Goal: Task Accomplishment & Management: Manage account settings

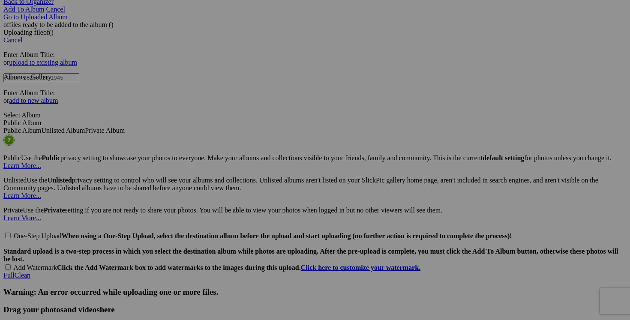
scroll to position [1774, 0]
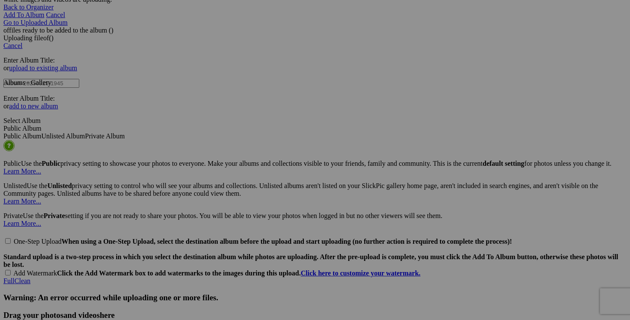
type input "**** manteau automne VICTORIA SECRET taille 8 40$(comme neuf)"
type input "manteau automne VICTORIA SECRET taille 8"
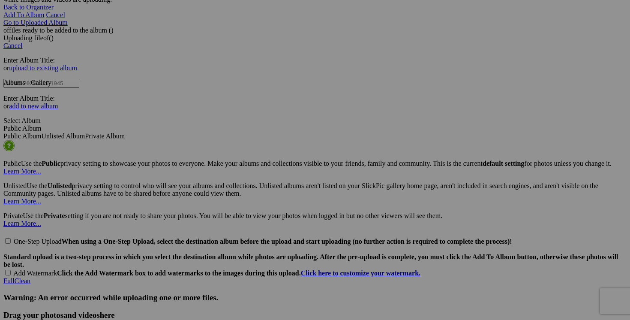
scroll to position [0, 82]
drag, startPoint x: 524, startPoint y: 150, endPoint x: 582, endPoint y: 148, distance: 58.3
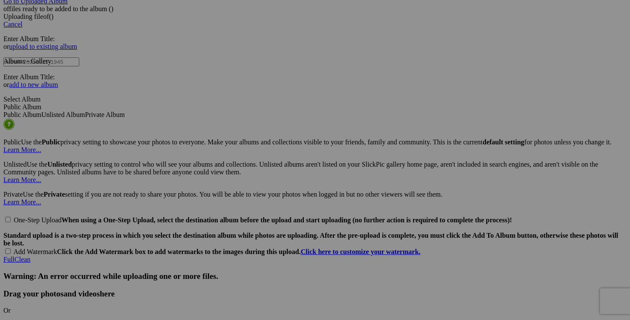
scroll to position [0, 92]
drag, startPoint x: 218, startPoint y: 237, endPoint x: 278, endPoint y: 236, distance: 60.0
drag, startPoint x: 360, startPoint y: 237, endPoint x: 430, endPoint y: 236, distance: 69.5
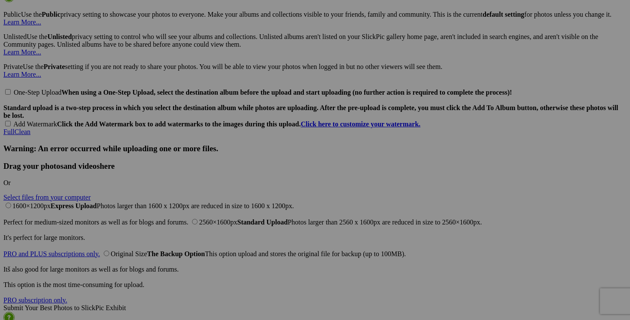
scroll to position [0, 70]
drag, startPoint x: 132, startPoint y: 217, endPoint x: 215, endPoint y: 218, distance: 83.2
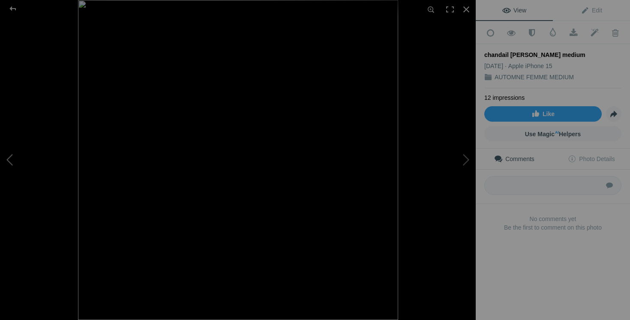
click at [19, 164] on button at bounding box center [32, 159] width 64 height 115
click at [468, 8] on div at bounding box center [466, 9] width 19 height 19
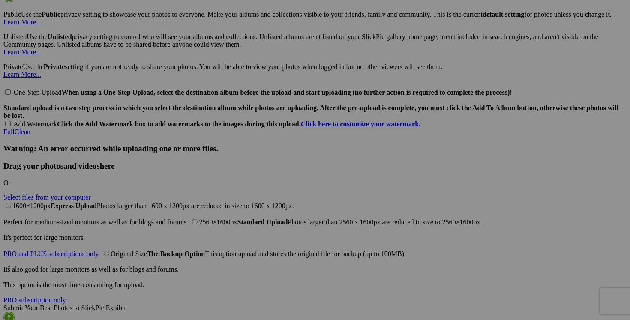
scroll to position [0, 155]
drag, startPoint x: 284, startPoint y: 217, endPoint x: 350, endPoint y: 217, distance: 66.0
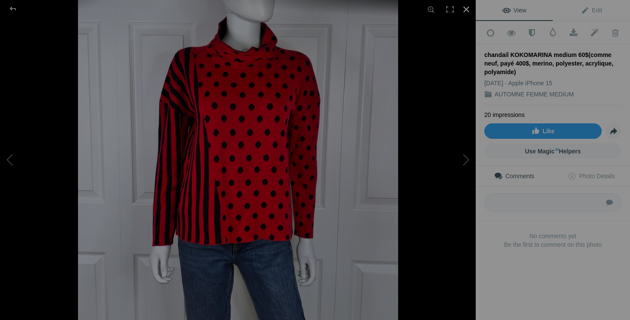
click at [467, 6] on div at bounding box center [466, 9] width 19 height 19
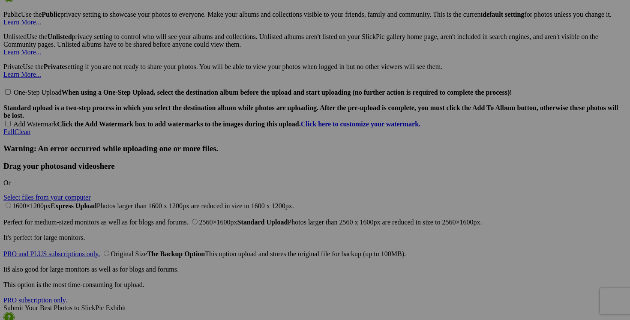
scroll to position [0, 41]
drag, startPoint x: 447, startPoint y: 218, endPoint x: 504, endPoint y: 217, distance: 57.0
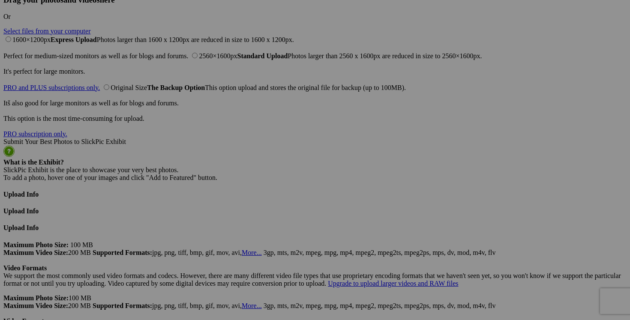
scroll to position [2080, 0]
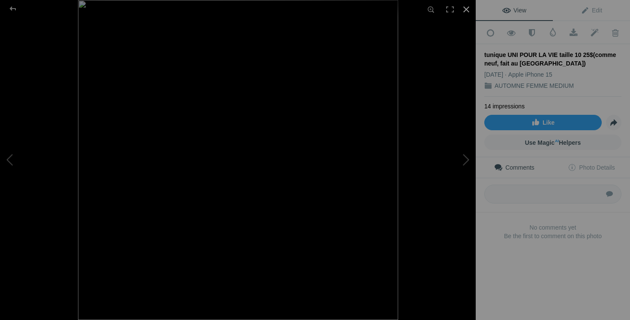
click at [467, 10] on div at bounding box center [466, 9] width 19 height 19
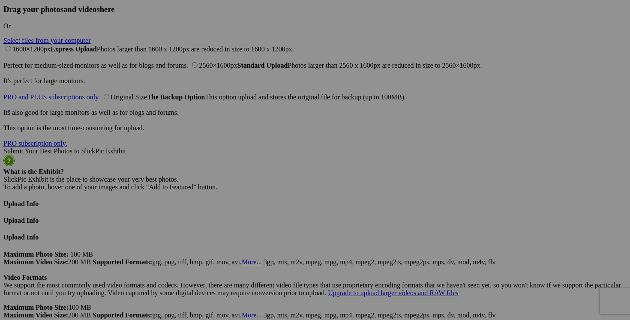
scroll to position [0, 92]
drag, startPoint x: 437, startPoint y: 170, endPoint x: 501, endPoint y: 168, distance: 64.8
drag, startPoint x: 219, startPoint y: 277, endPoint x: 274, endPoint y: 276, distance: 54.9
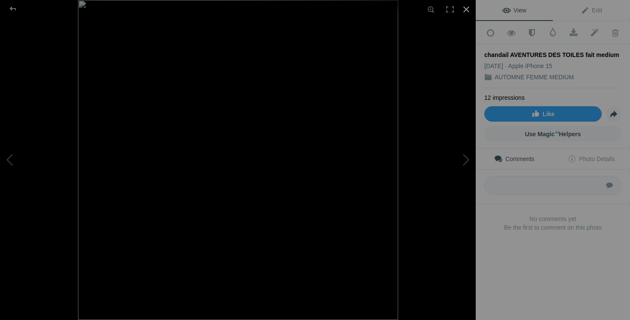
click at [468, 9] on div at bounding box center [466, 9] width 19 height 19
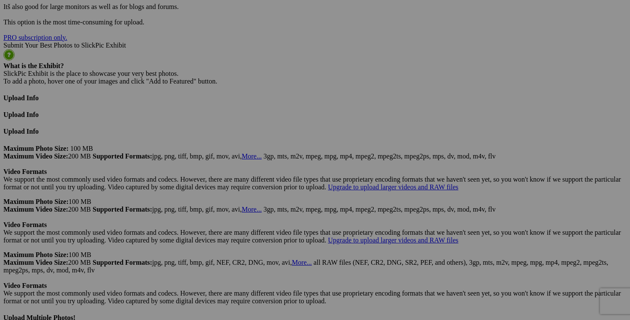
scroll to position [0, 161]
drag, startPoint x: 448, startPoint y: 282, endPoint x: 507, endPoint y: 281, distance: 59.2
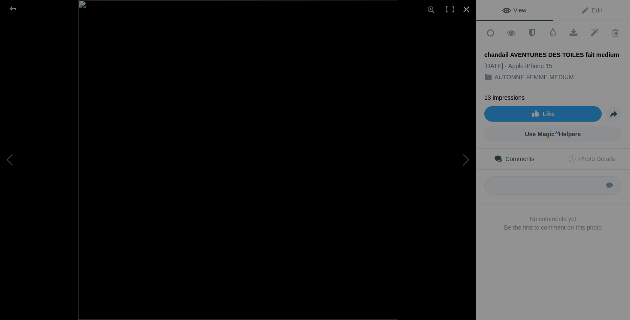
click at [467, 12] on div at bounding box center [466, 9] width 19 height 19
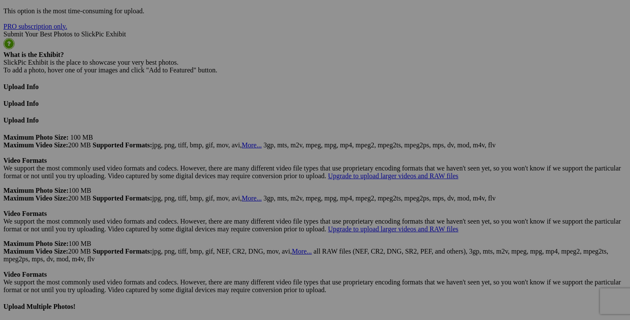
scroll to position [0, 31]
drag, startPoint x: 360, startPoint y: 160, endPoint x: 425, endPoint y: 160, distance: 65.6
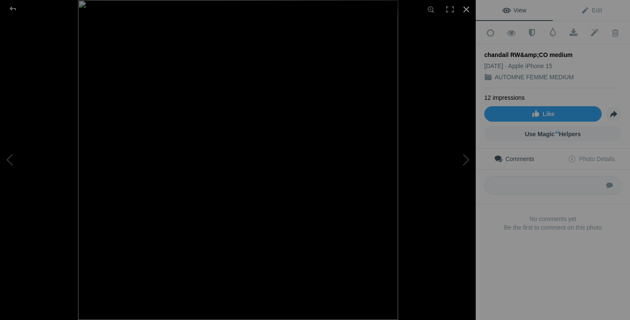
click at [464, 10] on div at bounding box center [466, 9] width 19 height 19
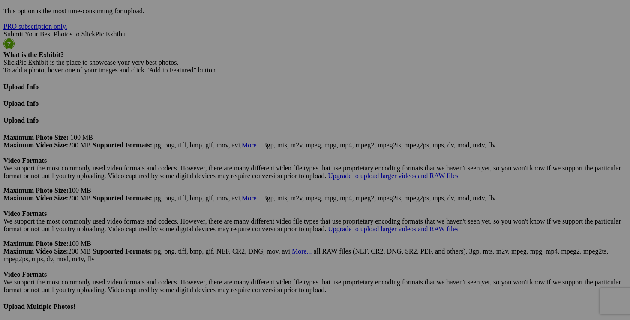
scroll to position [0, 77]
drag, startPoint x: 512, startPoint y: 160, endPoint x: 587, endPoint y: 163, distance: 75.1
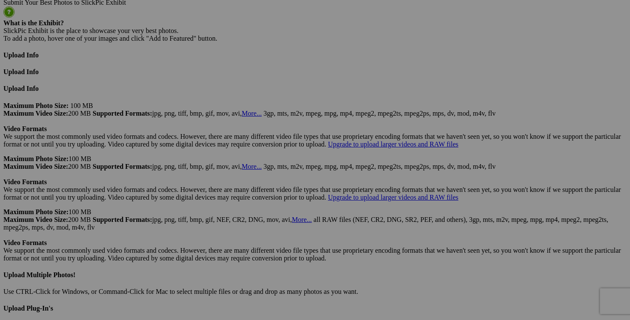
scroll to position [0, 95]
drag, startPoint x: 295, startPoint y: 238, endPoint x: 349, endPoint y: 241, distance: 53.2
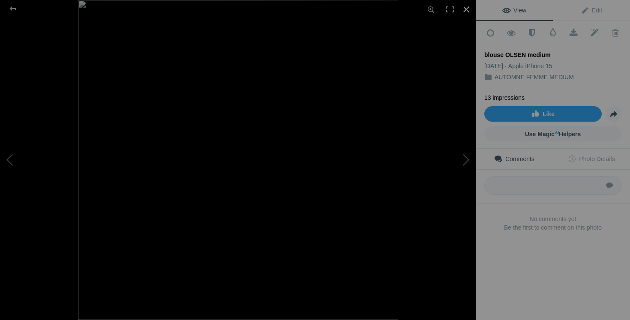
click at [467, 9] on div at bounding box center [466, 9] width 19 height 19
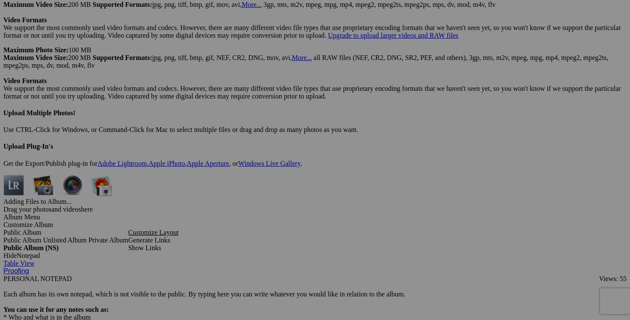
scroll to position [0, 108]
drag, startPoint x: 143, startPoint y: 185, endPoint x: 203, endPoint y: 192, distance: 60.1
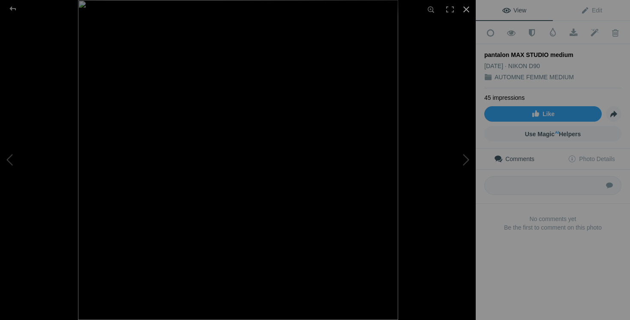
click at [468, 7] on div at bounding box center [466, 9] width 19 height 19
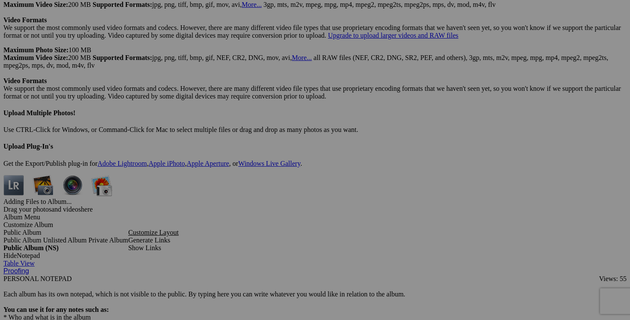
scroll to position [0, 121]
drag, startPoint x: 283, startPoint y: 185, endPoint x: 357, endPoint y: 190, distance: 73.5
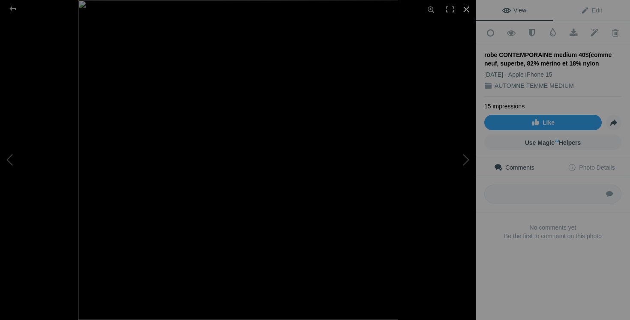
click at [467, 1] on div at bounding box center [466, 9] width 19 height 19
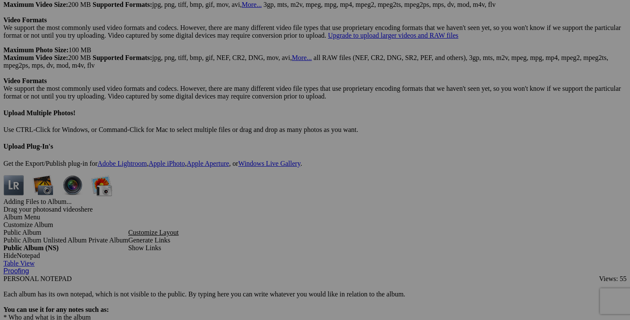
scroll to position [0, 67]
drag, startPoint x: 131, startPoint y: 293, endPoint x: 205, endPoint y: 293, distance: 73.8
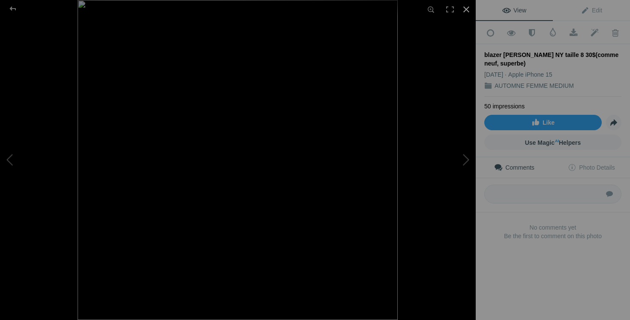
click at [466, 9] on div at bounding box center [466, 9] width 19 height 19
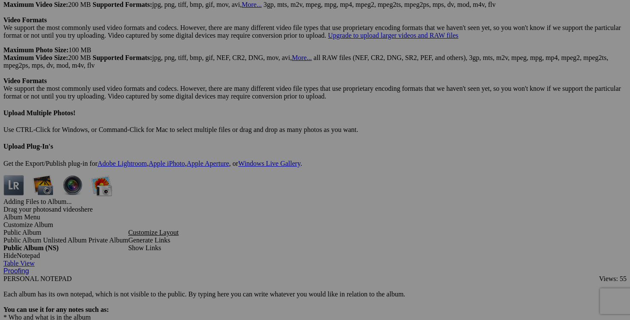
scroll to position [0, 62]
drag, startPoint x: 295, startPoint y: 292, endPoint x: 356, endPoint y: 293, distance: 60.5
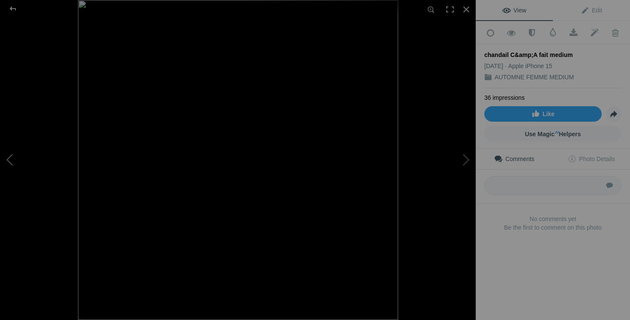
click at [20, 169] on button at bounding box center [32, 159] width 64 height 115
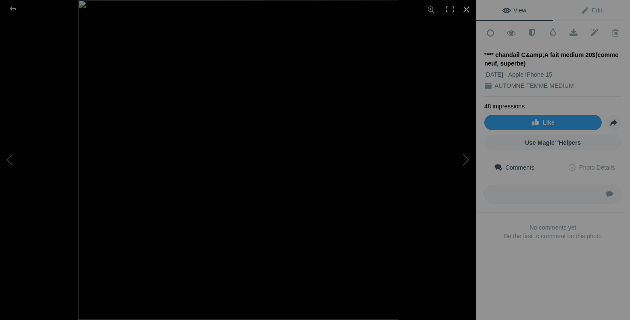
click at [465, 0] on div at bounding box center [466, 9] width 19 height 19
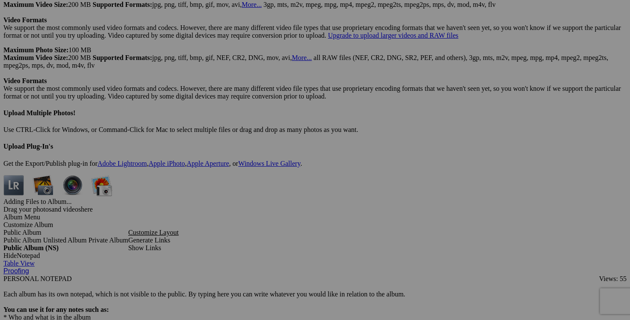
drag, startPoint x: 436, startPoint y: 294, endPoint x: 505, endPoint y: 296, distance: 69.1
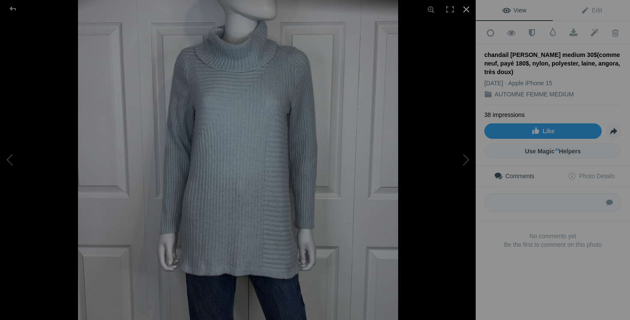
click at [468, 14] on div at bounding box center [466, 9] width 19 height 19
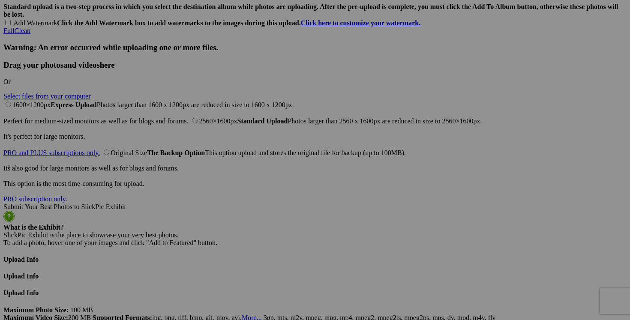
scroll to position [0, 79]
drag, startPoint x: 130, startPoint y: 226, endPoint x: 207, endPoint y: 220, distance: 77.0
drag, startPoint x: 194, startPoint y: 225, endPoint x: 124, endPoint y: 218, distance: 70.2
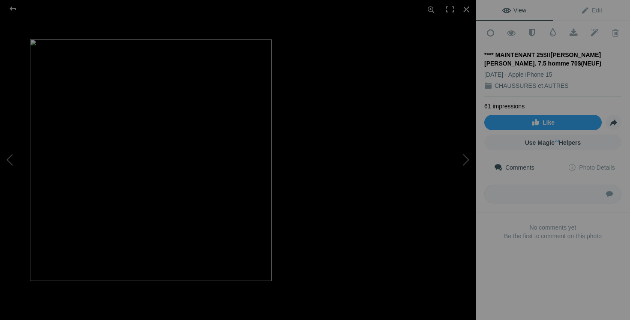
click at [457, 159] on button at bounding box center [444, 159] width 64 height 115
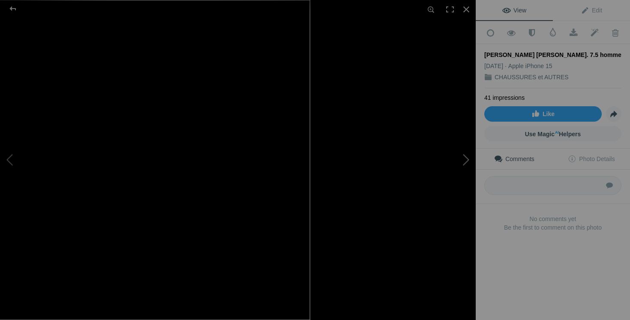
click at [467, 157] on button at bounding box center [444, 159] width 64 height 115
click at [455, 170] on button at bounding box center [444, 159] width 64 height 115
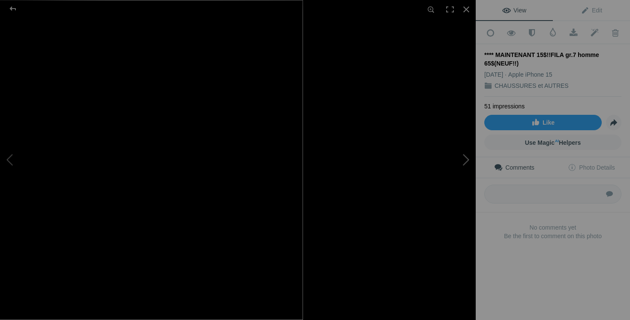
click at [462, 211] on button at bounding box center [444, 159] width 64 height 115
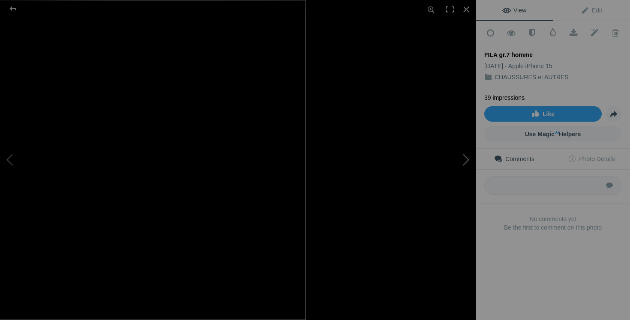
click at [464, 161] on button at bounding box center [444, 159] width 64 height 115
click at [460, 164] on button at bounding box center [444, 159] width 64 height 115
click at [462, 159] on button at bounding box center [444, 159] width 64 height 115
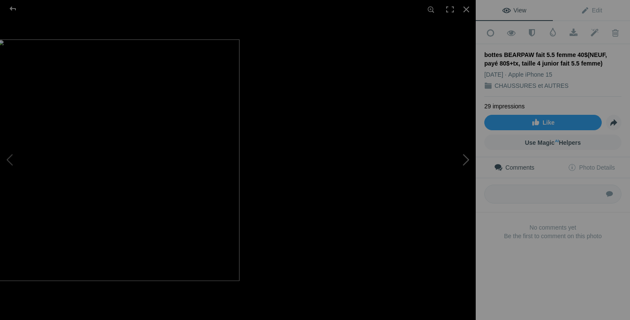
click at [452, 217] on button at bounding box center [444, 159] width 64 height 115
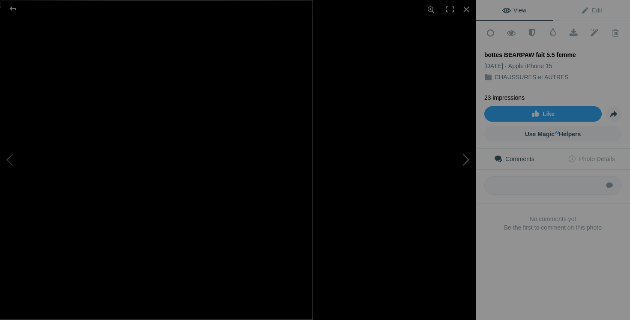
click at [458, 162] on button at bounding box center [444, 159] width 64 height 115
click at [453, 161] on button at bounding box center [444, 159] width 64 height 115
click at [445, 164] on button at bounding box center [444, 159] width 64 height 115
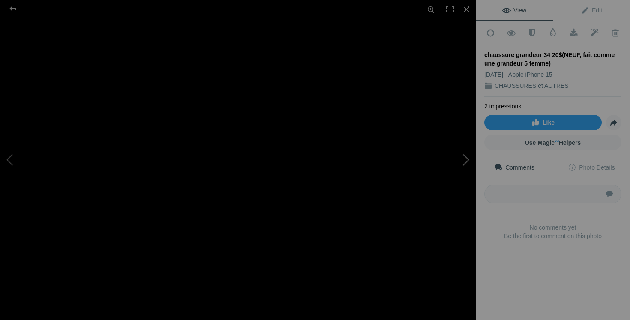
click at [464, 163] on button at bounding box center [444, 159] width 64 height 115
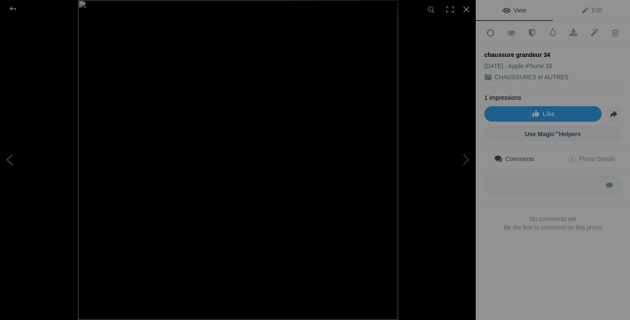
click at [36, 161] on button at bounding box center [32, 159] width 64 height 115
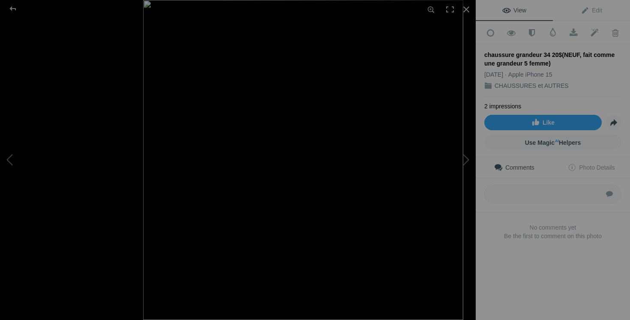
click at [459, 219] on img at bounding box center [303, 160] width 320 height 320
click at [462, 160] on button at bounding box center [444, 159] width 64 height 115
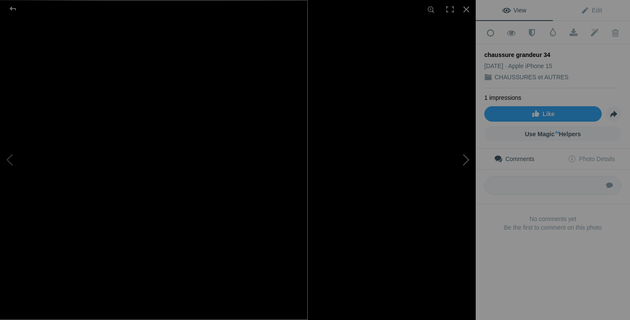
click at [464, 161] on button at bounding box center [444, 159] width 64 height 115
click at [462, 162] on button at bounding box center [444, 159] width 64 height 115
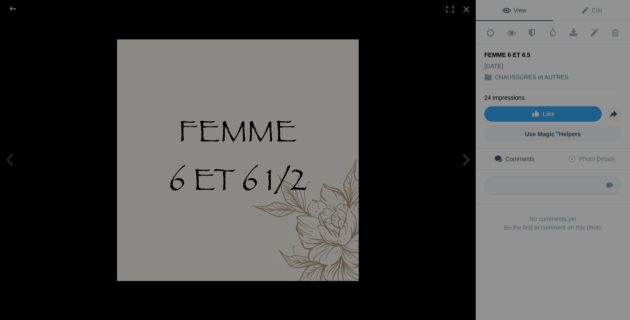
click at [440, 160] on button at bounding box center [444, 159] width 64 height 115
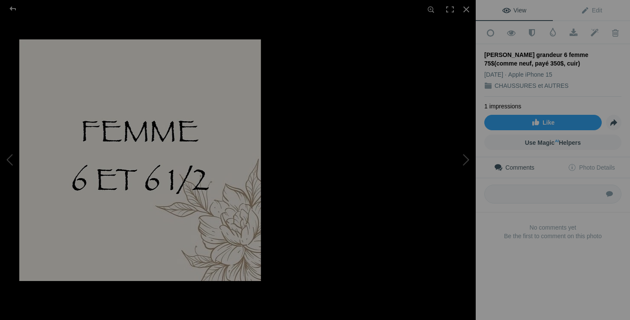
click at [433, 166] on button at bounding box center [444, 159] width 64 height 115
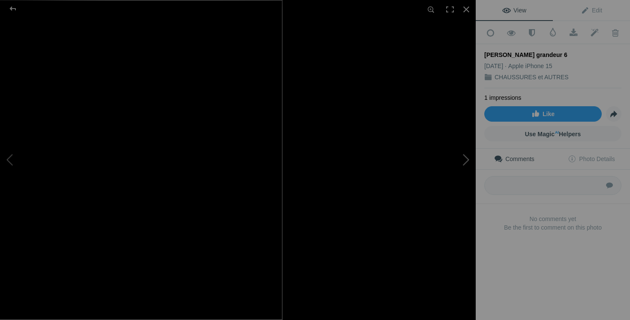
click at [459, 169] on button at bounding box center [444, 159] width 64 height 115
click at [461, 163] on button at bounding box center [444, 159] width 64 height 115
click at [460, 169] on button at bounding box center [444, 159] width 64 height 115
click at [461, 167] on button at bounding box center [444, 159] width 64 height 115
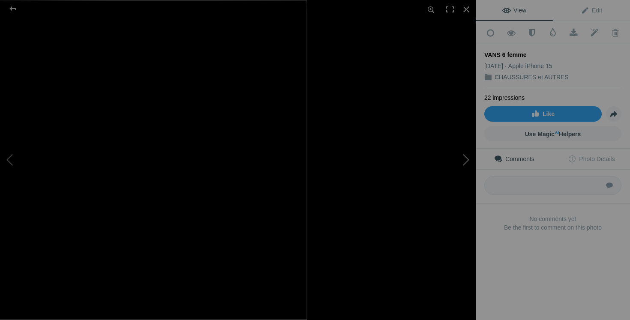
click at [456, 166] on button at bounding box center [444, 159] width 64 height 115
click at [455, 175] on button at bounding box center [444, 159] width 64 height 115
click at [465, 164] on button at bounding box center [444, 159] width 64 height 115
click at [464, 168] on button at bounding box center [444, 159] width 64 height 115
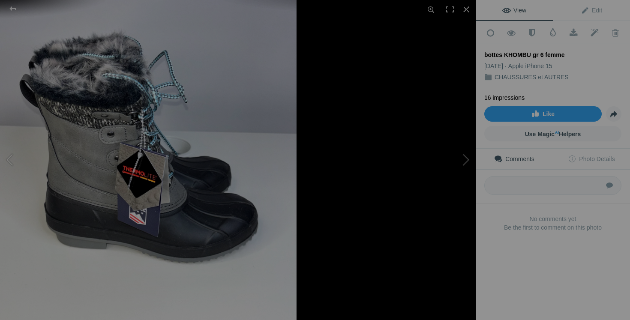
click at [452, 160] on button at bounding box center [444, 159] width 64 height 115
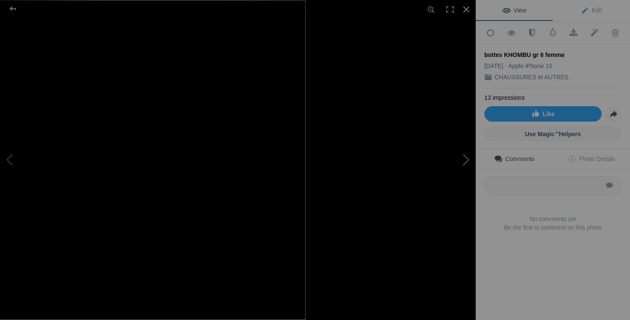
click at [467, 166] on button at bounding box center [444, 159] width 64 height 115
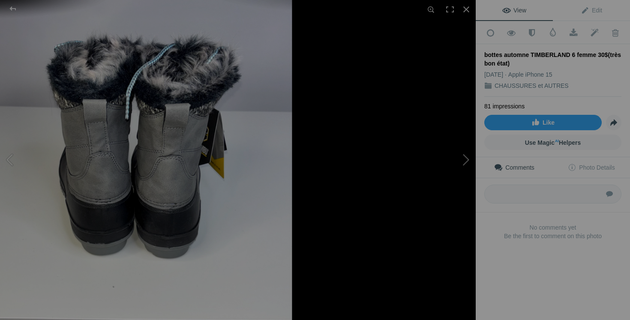
click at [461, 165] on button at bounding box center [444, 159] width 64 height 115
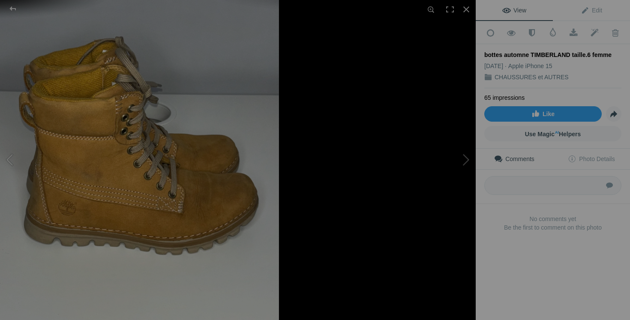
click at [455, 178] on button at bounding box center [444, 159] width 64 height 115
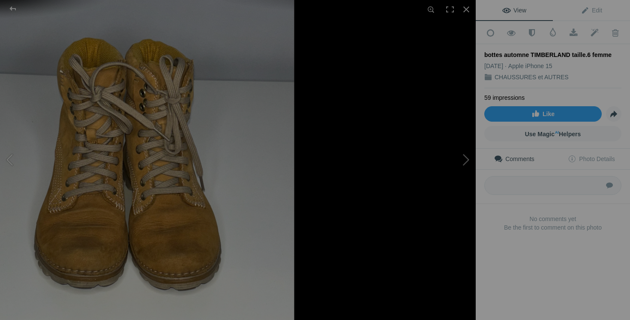
click at [463, 169] on button at bounding box center [444, 159] width 64 height 115
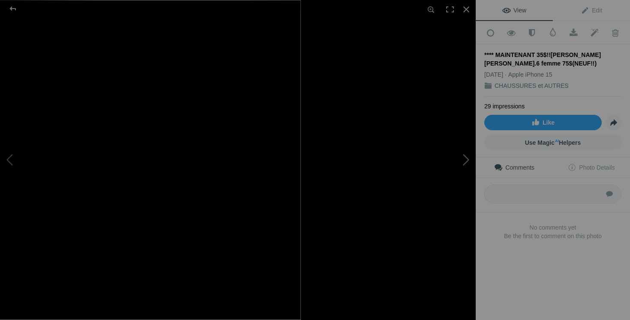
click at [456, 171] on button at bounding box center [444, 159] width 64 height 115
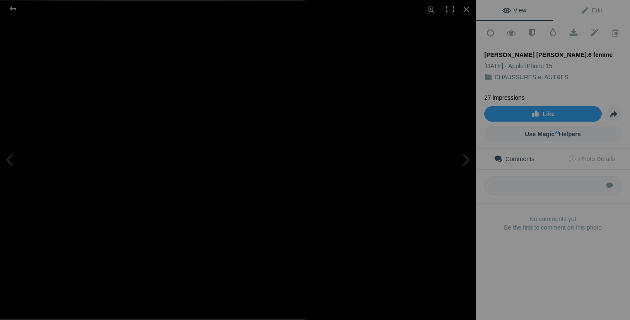
click at [451, 190] on button at bounding box center [444, 159] width 64 height 115
click at [454, 164] on button at bounding box center [444, 159] width 64 height 115
click at [461, 163] on button at bounding box center [444, 159] width 64 height 115
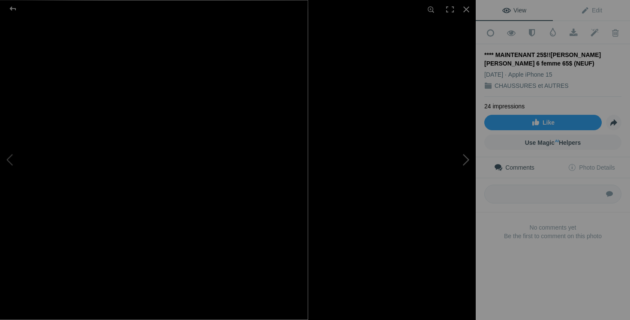
click at [457, 209] on button at bounding box center [444, 159] width 64 height 115
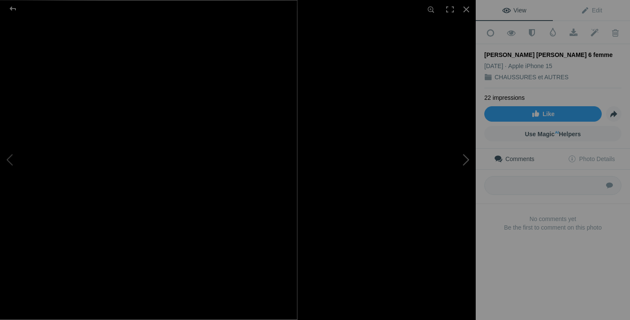
click at [465, 173] on button at bounding box center [444, 159] width 64 height 115
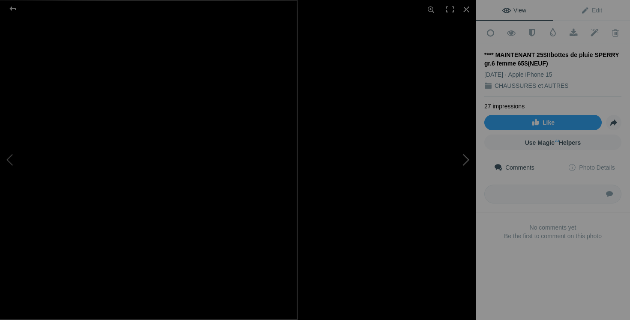
click at [461, 166] on button at bounding box center [444, 159] width 64 height 115
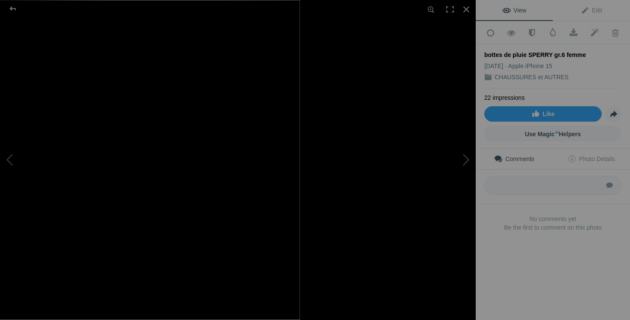
click at [441, 163] on button at bounding box center [444, 159] width 64 height 115
click at [458, 168] on button at bounding box center [444, 159] width 64 height 115
click at [462, 165] on button at bounding box center [444, 159] width 64 height 115
click at [271, 154] on img at bounding box center [238, 160] width 242 height 242
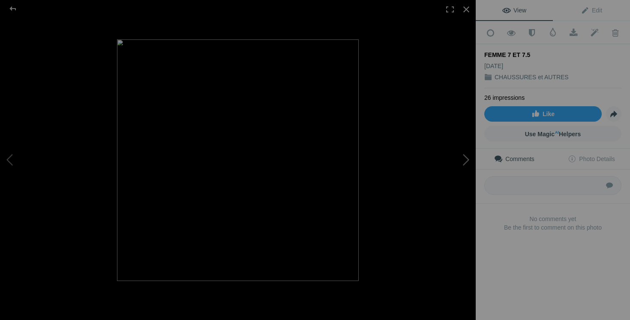
click at [454, 172] on button at bounding box center [444, 159] width 64 height 115
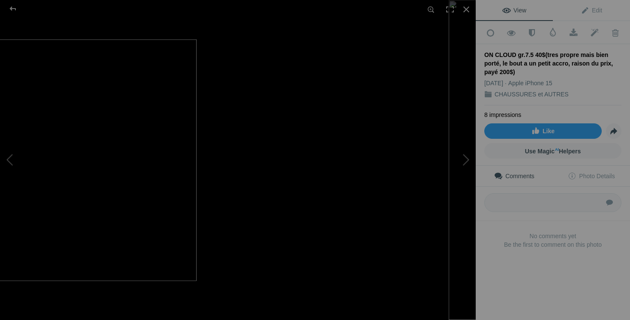
click at [445, 223] on div at bounding box center [609, 160] width 476 height 320
click at [451, 184] on button at bounding box center [444, 159] width 64 height 115
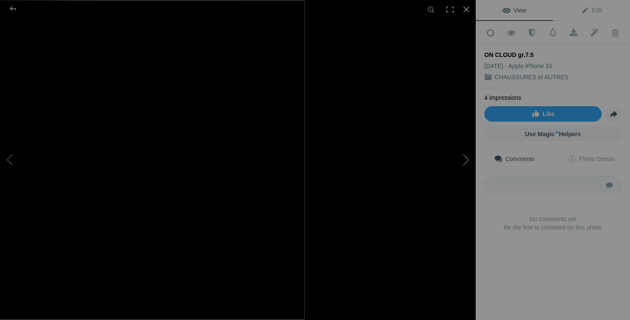
click at [463, 171] on button at bounding box center [444, 159] width 64 height 115
click at [455, 170] on button at bounding box center [444, 159] width 64 height 115
click at [458, 168] on button at bounding box center [444, 159] width 64 height 115
click at [461, 166] on button at bounding box center [444, 159] width 64 height 115
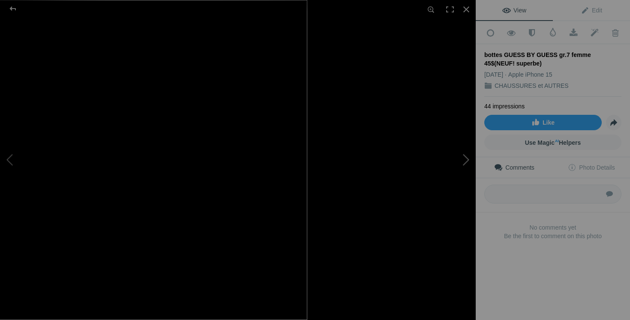
click at [464, 166] on button at bounding box center [444, 159] width 64 height 115
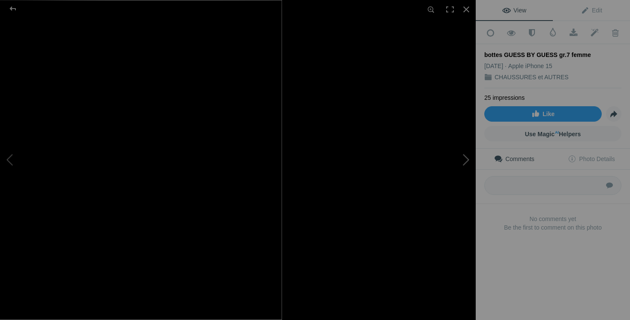
click at [445, 211] on button at bounding box center [444, 159] width 64 height 115
click at [451, 158] on button at bounding box center [444, 159] width 64 height 115
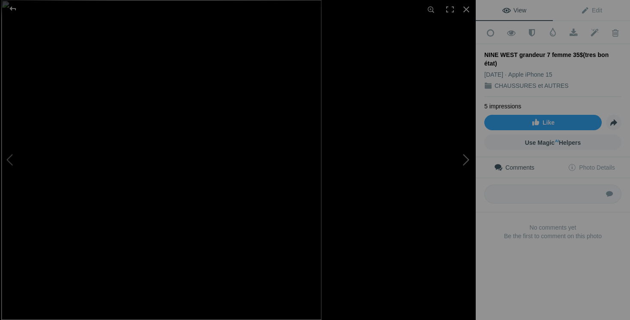
click at [469, 164] on button at bounding box center [444, 159] width 64 height 115
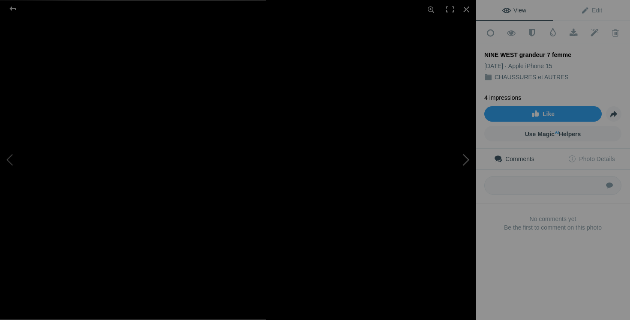
click at [442, 214] on button at bounding box center [444, 159] width 64 height 115
click at [467, 162] on button at bounding box center [444, 159] width 64 height 115
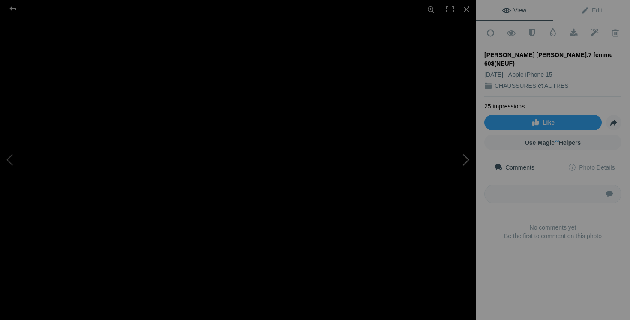
click at [455, 215] on button at bounding box center [444, 159] width 64 height 115
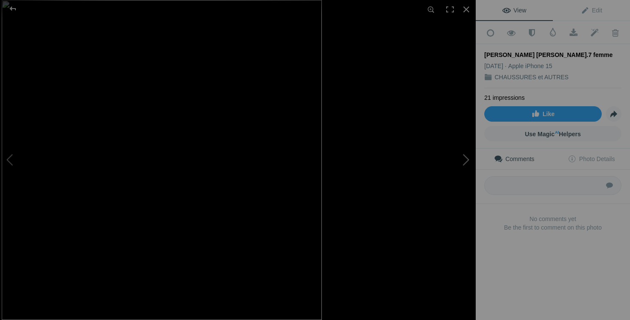
click at [464, 156] on button at bounding box center [444, 159] width 64 height 115
click at [463, 157] on button at bounding box center [444, 159] width 64 height 115
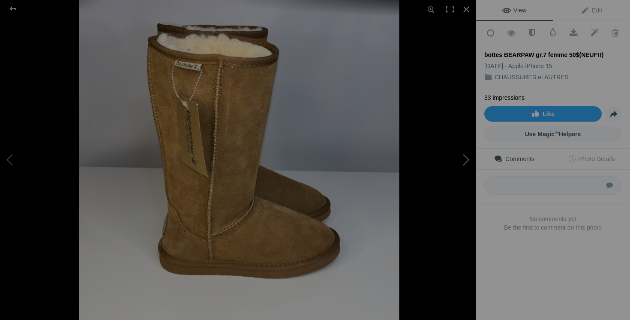
click at [467, 207] on button at bounding box center [444, 159] width 64 height 115
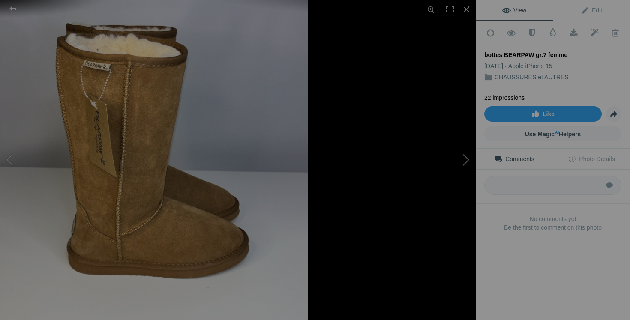
click at [467, 165] on button at bounding box center [444, 159] width 64 height 115
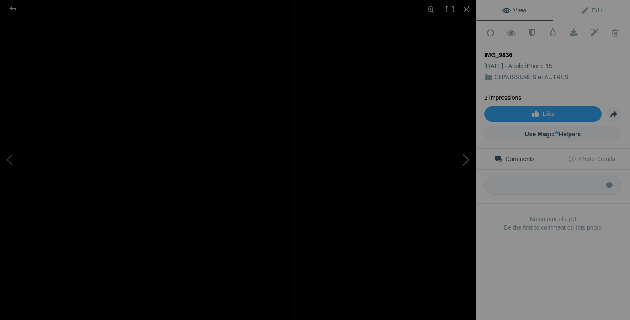
click at [462, 157] on button at bounding box center [444, 159] width 64 height 115
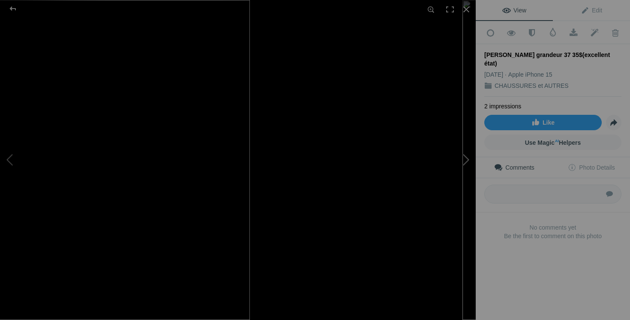
click at [428, 213] on button at bounding box center [444, 159] width 64 height 115
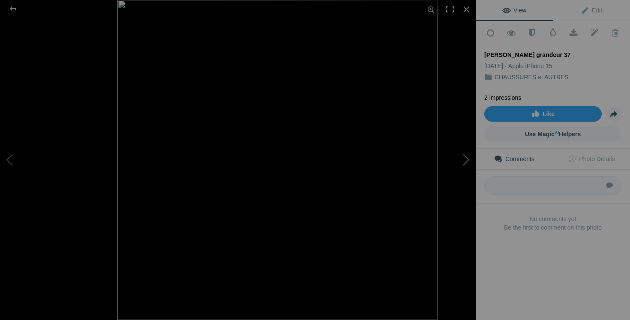
click at [455, 158] on button at bounding box center [444, 159] width 64 height 115
click at [461, 168] on button at bounding box center [444, 159] width 64 height 115
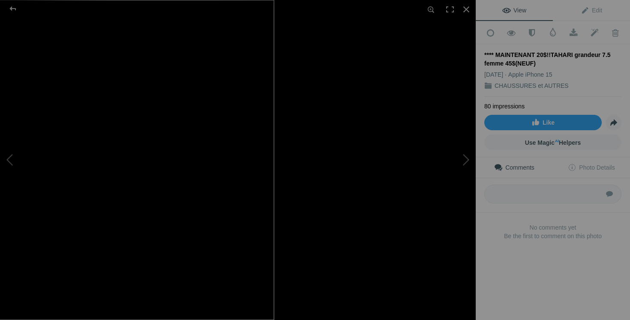
click at [470, 167] on button at bounding box center [444, 159] width 64 height 115
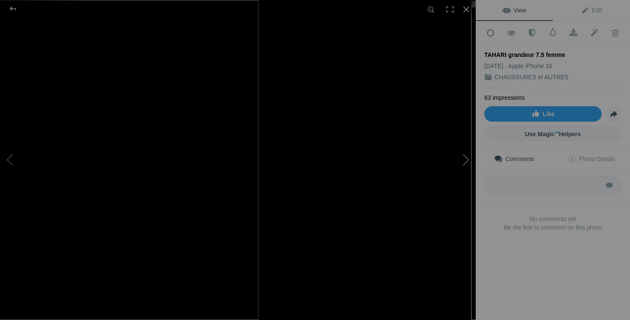
click at [467, 171] on button at bounding box center [444, 159] width 64 height 115
click at [467, 169] on button at bounding box center [444, 159] width 64 height 115
click at [257, 172] on img at bounding box center [238, 160] width 242 height 242
click at [456, 167] on button at bounding box center [444, 159] width 64 height 115
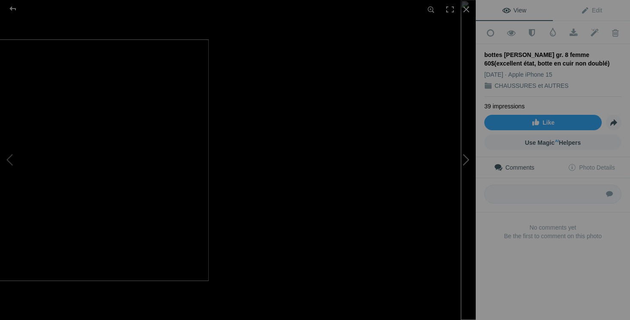
click at [447, 210] on button at bounding box center [444, 159] width 64 height 115
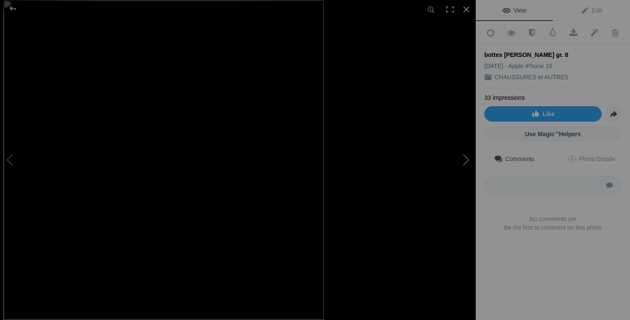
click at [466, 159] on button at bounding box center [444, 159] width 64 height 115
click at [470, 157] on button at bounding box center [444, 159] width 64 height 115
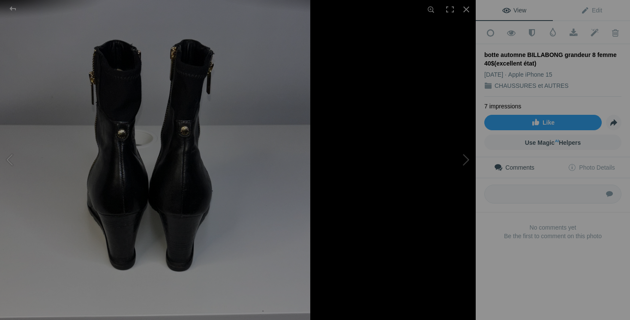
click at [460, 199] on button at bounding box center [444, 159] width 64 height 115
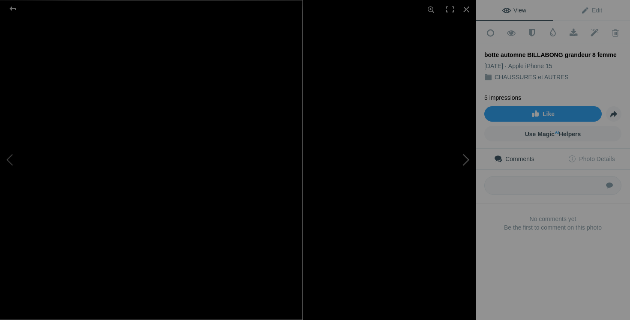
click at [462, 167] on button at bounding box center [444, 159] width 64 height 115
click at [462, 183] on button at bounding box center [444, 159] width 64 height 115
click at [462, 217] on button at bounding box center [444, 159] width 64 height 115
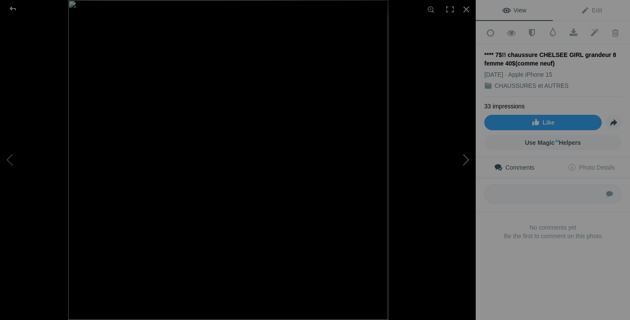
click at [468, 169] on button at bounding box center [444, 159] width 64 height 115
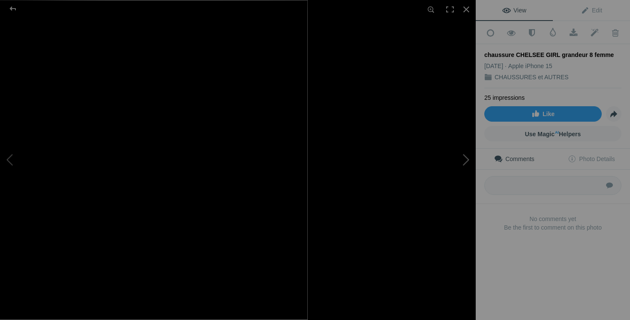
click at [468, 158] on button at bounding box center [444, 159] width 64 height 115
click at [451, 214] on button at bounding box center [444, 159] width 64 height 115
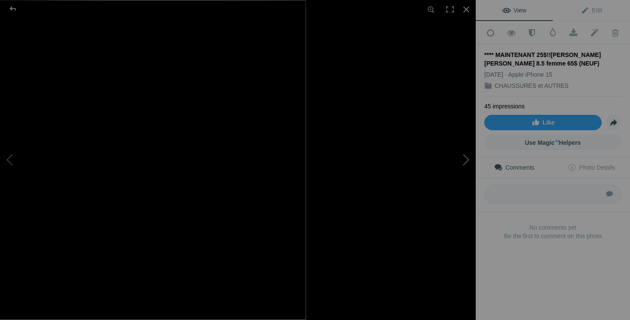
click at [467, 165] on button at bounding box center [444, 159] width 64 height 115
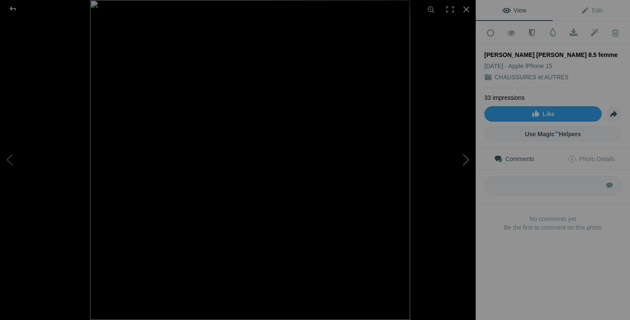
click at [464, 169] on button at bounding box center [444, 159] width 64 height 115
click at [289, 160] on img at bounding box center [238, 160] width 242 height 242
click at [455, 157] on button at bounding box center [444, 159] width 64 height 115
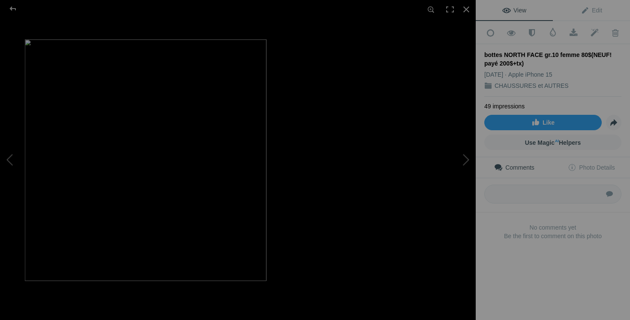
click at [455, 174] on button at bounding box center [444, 159] width 64 height 115
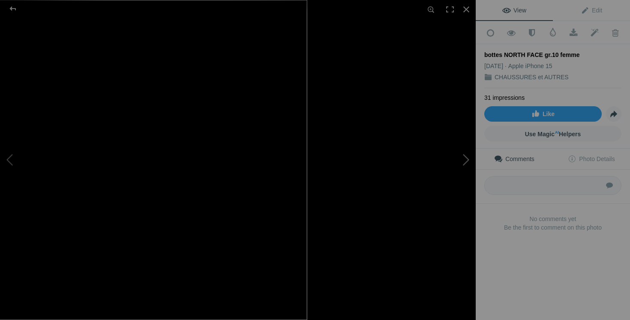
click at [461, 163] on button at bounding box center [444, 159] width 64 height 115
click at [464, 162] on button at bounding box center [444, 159] width 64 height 115
click at [459, 221] on img at bounding box center [320, 160] width 320 height 320
click at [467, 158] on button at bounding box center [444, 159] width 64 height 115
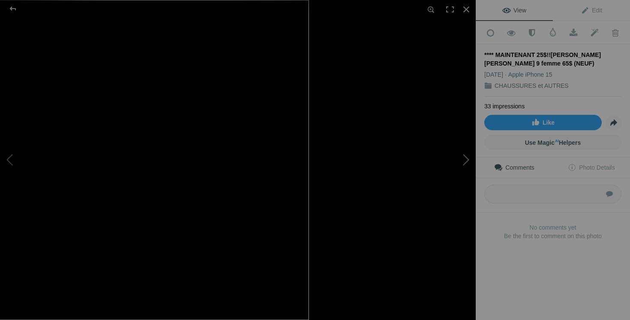
click at [467, 156] on button at bounding box center [444, 159] width 64 height 115
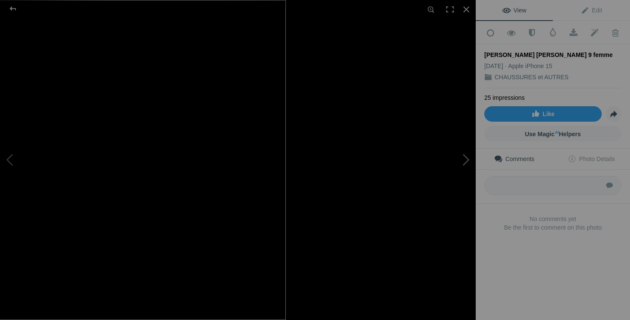
click at [461, 163] on button at bounding box center [444, 159] width 64 height 115
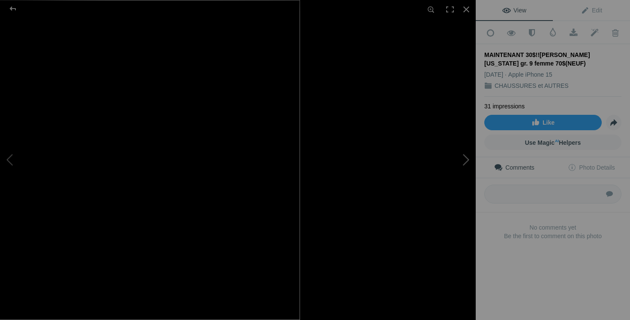
click at [467, 207] on button at bounding box center [444, 159] width 64 height 115
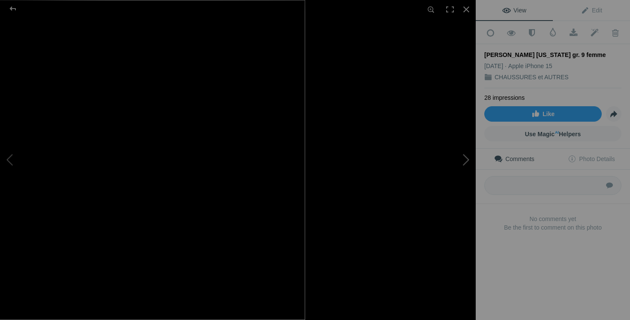
click at [463, 164] on button at bounding box center [444, 159] width 64 height 115
click at [469, 156] on button at bounding box center [444, 159] width 64 height 115
click at [451, 160] on button at bounding box center [444, 159] width 64 height 115
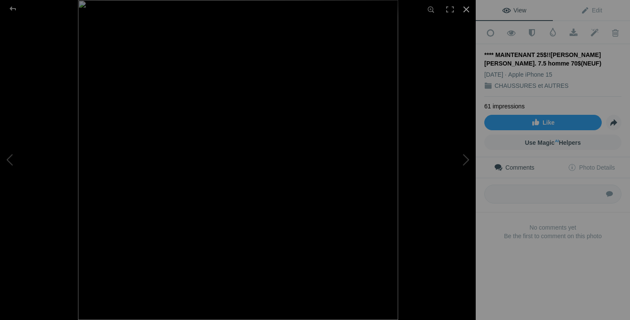
click at [466, 12] on div at bounding box center [466, 9] width 19 height 19
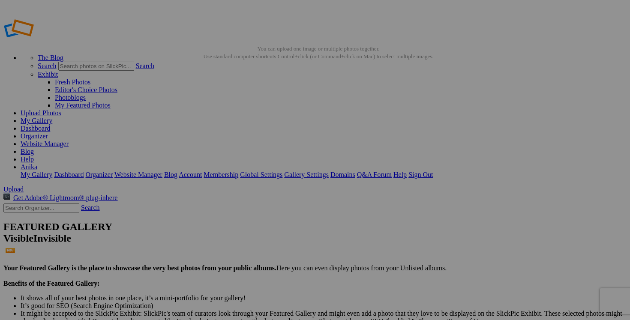
click at [50, 125] on link "Dashboard" at bounding box center [36, 128] width 30 height 7
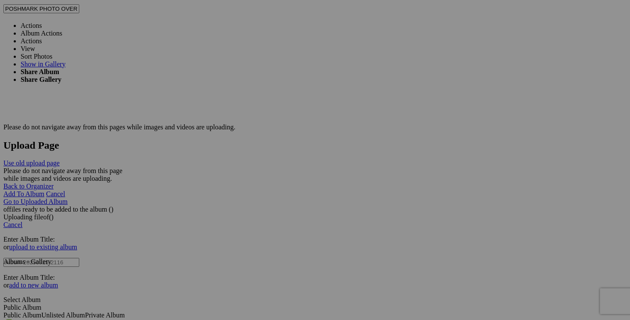
scroll to position [1595, 0]
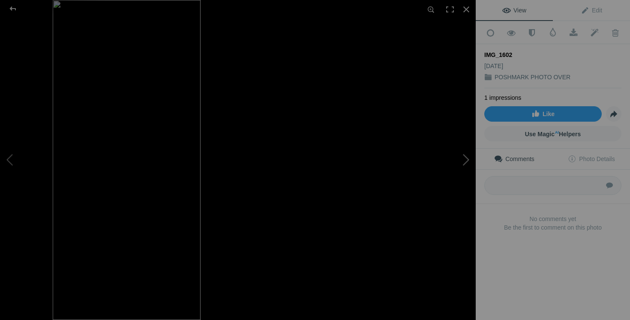
click at [449, 217] on button at bounding box center [444, 159] width 64 height 115
click at [469, 6] on div at bounding box center [466, 9] width 19 height 19
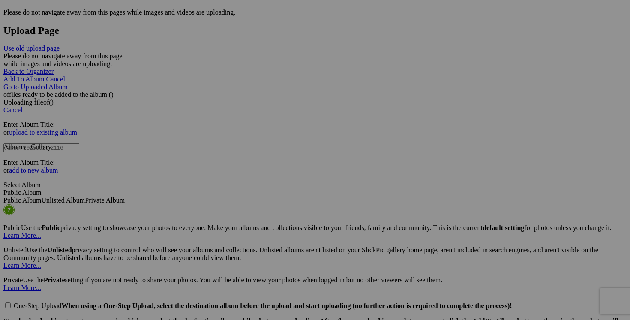
scroll to position [1714, 0]
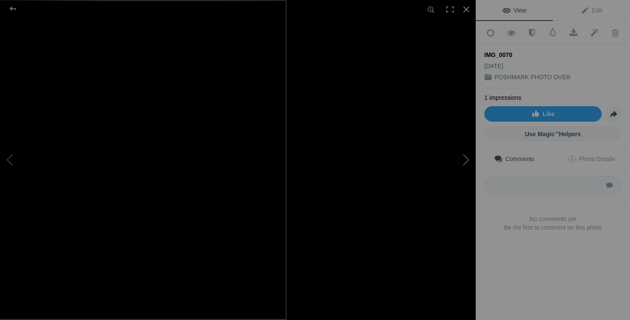
click at [449, 217] on button at bounding box center [444, 159] width 64 height 115
click at [468, 166] on button at bounding box center [444, 159] width 64 height 115
click at [469, 165] on button at bounding box center [444, 159] width 64 height 115
click at [452, 166] on button at bounding box center [444, 159] width 64 height 115
click at [467, 7] on div at bounding box center [466, 9] width 19 height 19
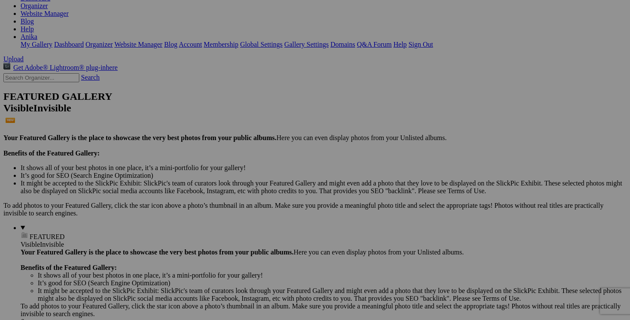
scroll to position [0, 0]
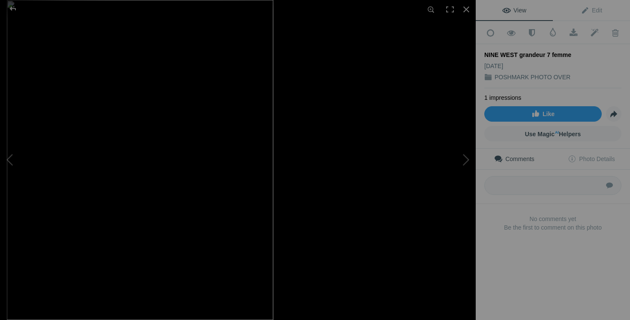
click at [463, 166] on button at bounding box center [444, 159] width 64 height 115
click at [465, 156] on button at bounding box center [444, 159] width 64 height 115
click at [466, 165] on button at bounding box center [444, 159] width 64 height 115
click at [430, 214] on button at bounding box center [444, 159] width 64 height 115
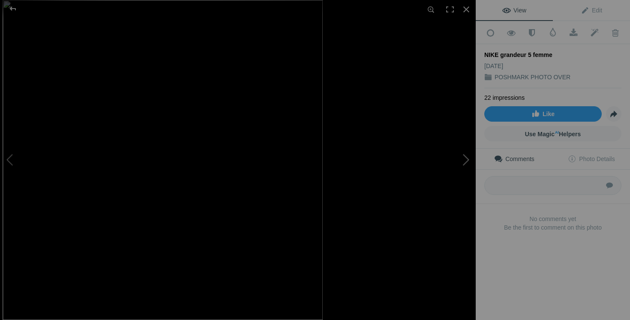
click at [466, 163] on button at bounding box center [444, 159] width 64 height 115
click at [458, 150] on button at bounding box center [444, 159] width 64 height 115
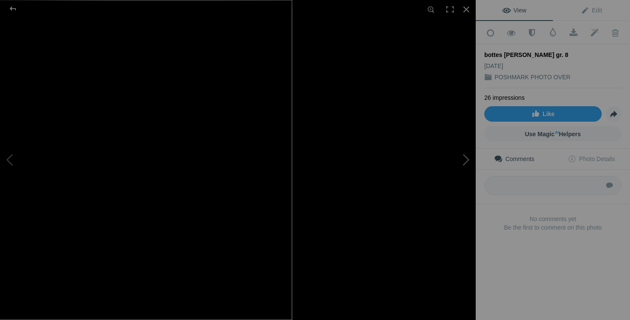
click at [454, 205] on button at bounding box center [444, 159] width 64 height 115
click at [466, 170] on button at bounding box center [444, 159] width 64 height 115
click at [471, 181] on button at bounding box center [444, 159] width 64 height 115
click at [434, 233] on div at bounding box center [632, 160] width 476 height 320
click at [458, 170] on button at bounding box center [444, 159] width 64 height 115
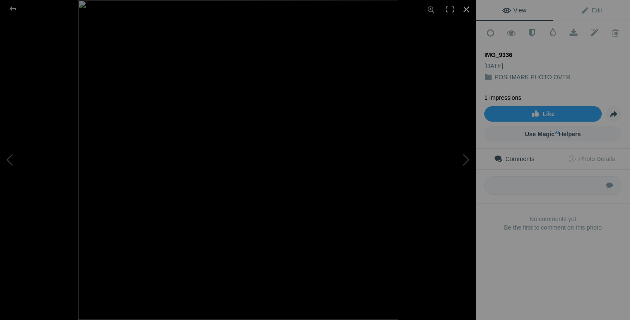
click at [467, 11] on div at bounding box center [466, 9] width 19 height 19
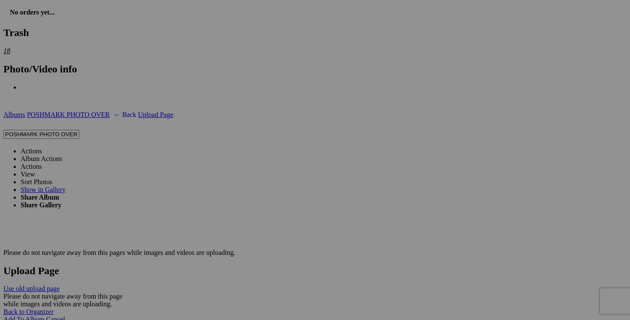
scroll to position [1473, 0]
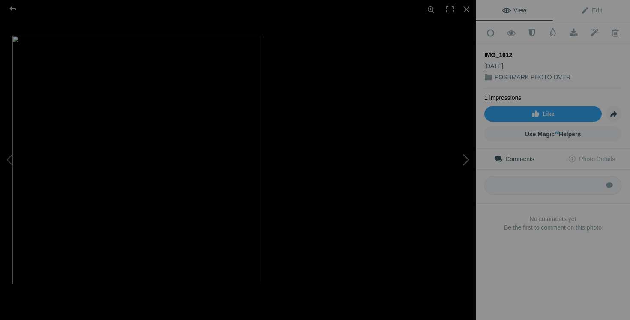
click at [447, 206] on button at bounding box center [444, 159] width 64 height 115
click at [470, 173] on button at bounding box center [444, 159] width 64 height 115
click at [454, 166] on button at bounding box center [444, 159] width 64 height 115
click at [467, 163] on button at bounding box center [444, 159] width 64 height 115
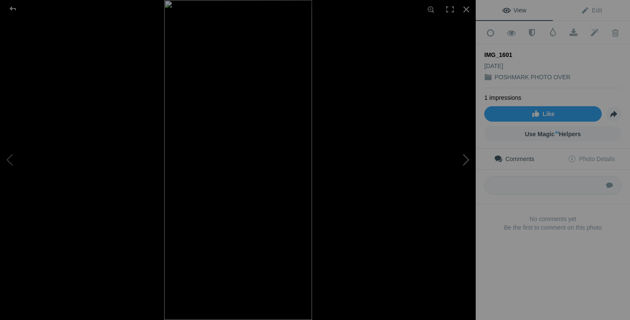
click at [458, 177] on button at bounding box center [444, 159] width 64 height 115
click at [464, 12] on div at bounding box center [466, 9] width 19 height 19
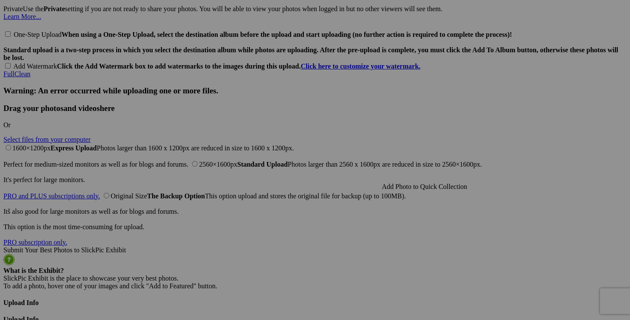
scroll to position [2097, 0]
